Goal: Check status: Check status

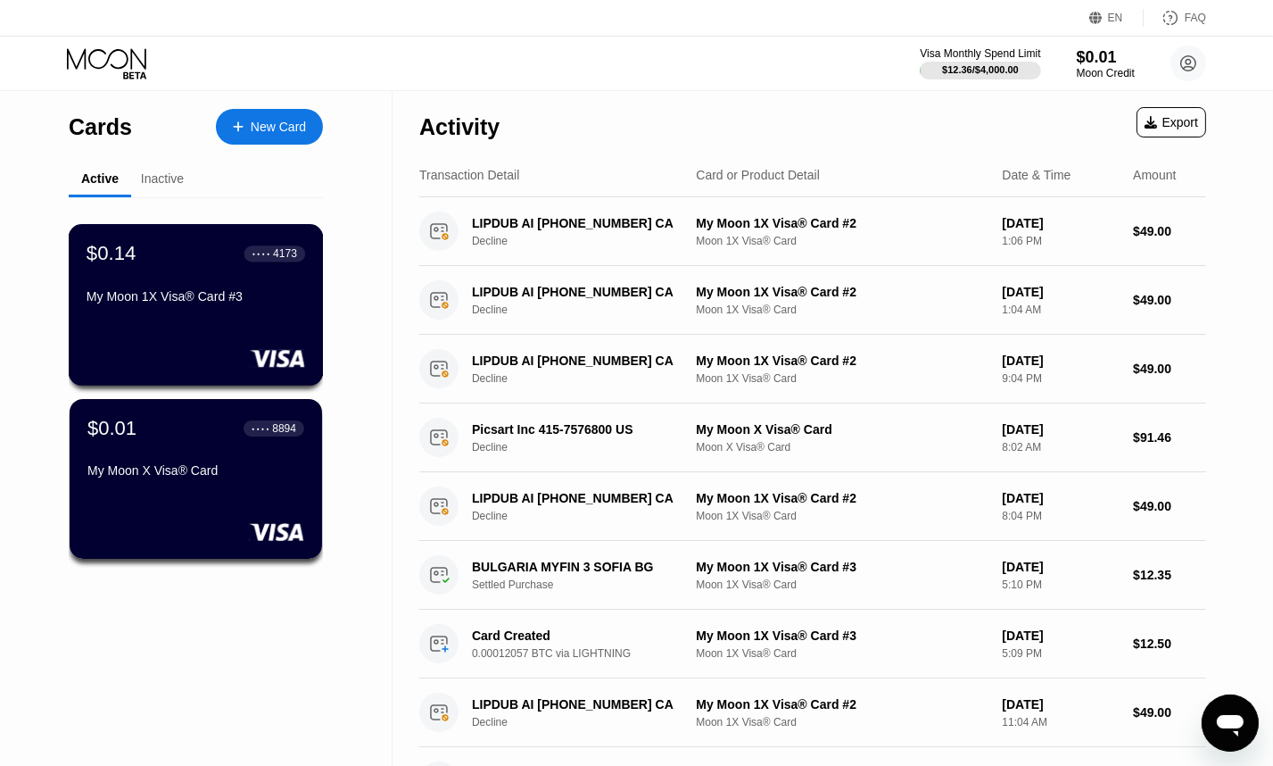
click at [239, 280] on div "$0.14 ● ● ● ● 4173 My Moon 1X Visa® Card #3" at bounding box center [196, 276] width 219 height 69
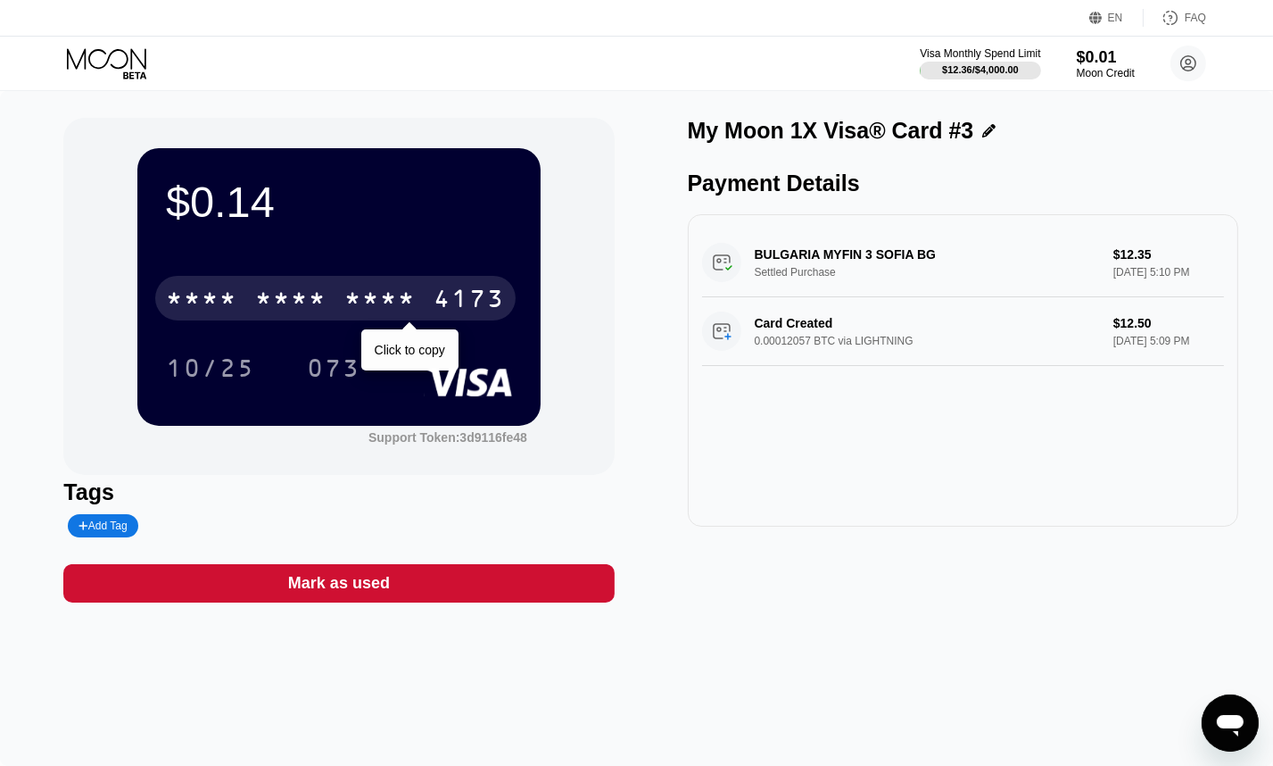
drag, startPoint x: 402, startPoint y: 293, endPoint x: 627, endPoint y: 571, distance: 357.9
click at [402, 292] on div "* * * *" at bounding box center [379, 300] width 71 height 29
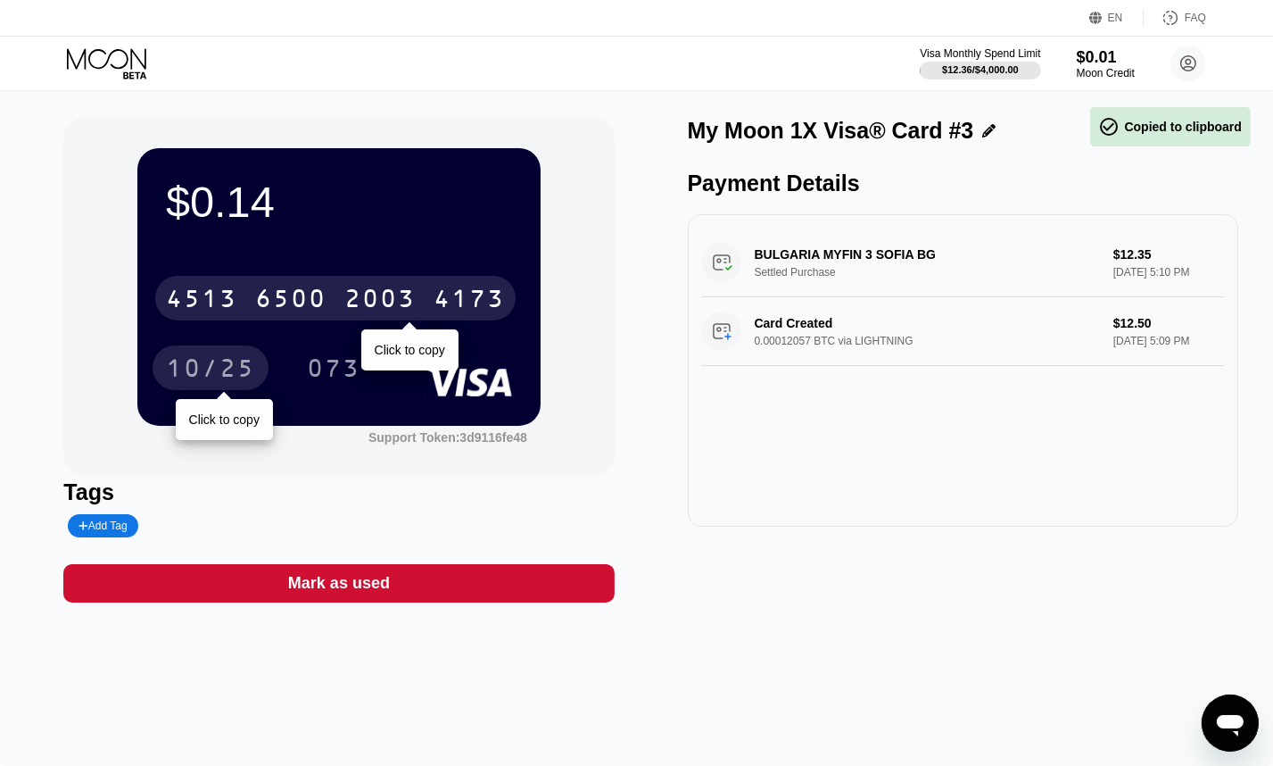
click at [217, 367] on div "10/25" at bounding box center [210, 370] width 89 height 29
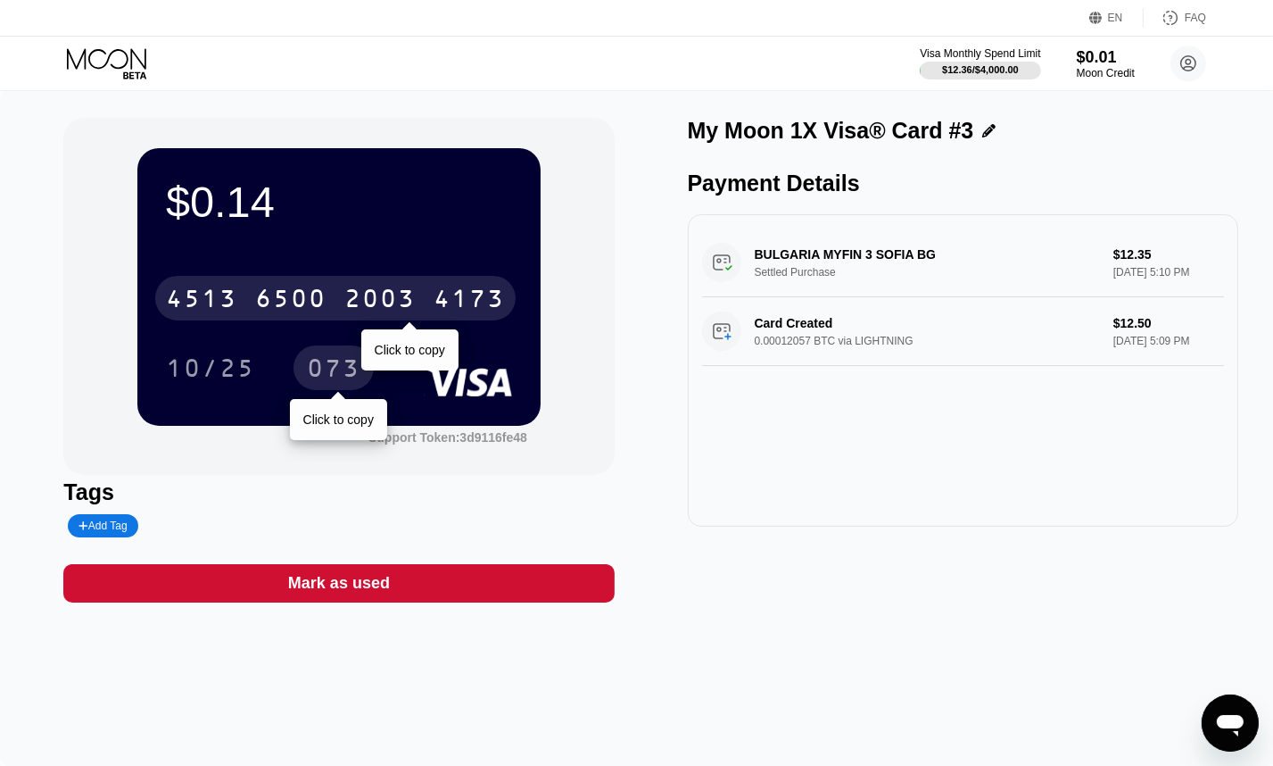
click at [320, 358] on div "073" at bounding box center [334, 370] width 54 height 29
